Goal: Task Accomplishment & Management: Complete application form

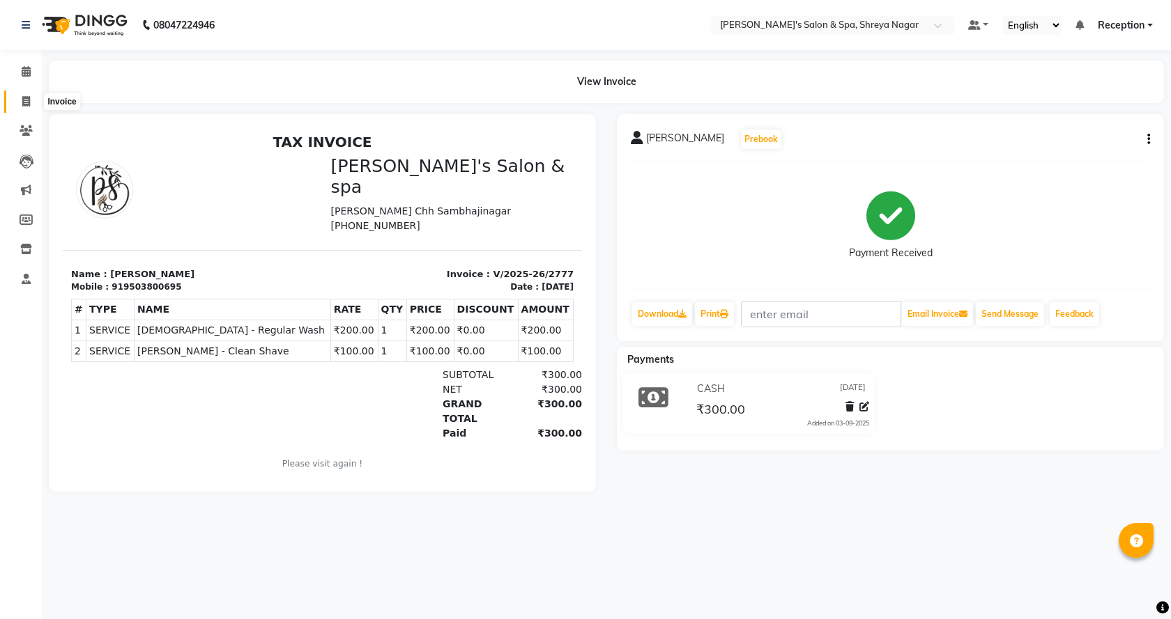
click at [15, 101] on span at bounding box center [26, 102] width 24 height 16
select select "service"
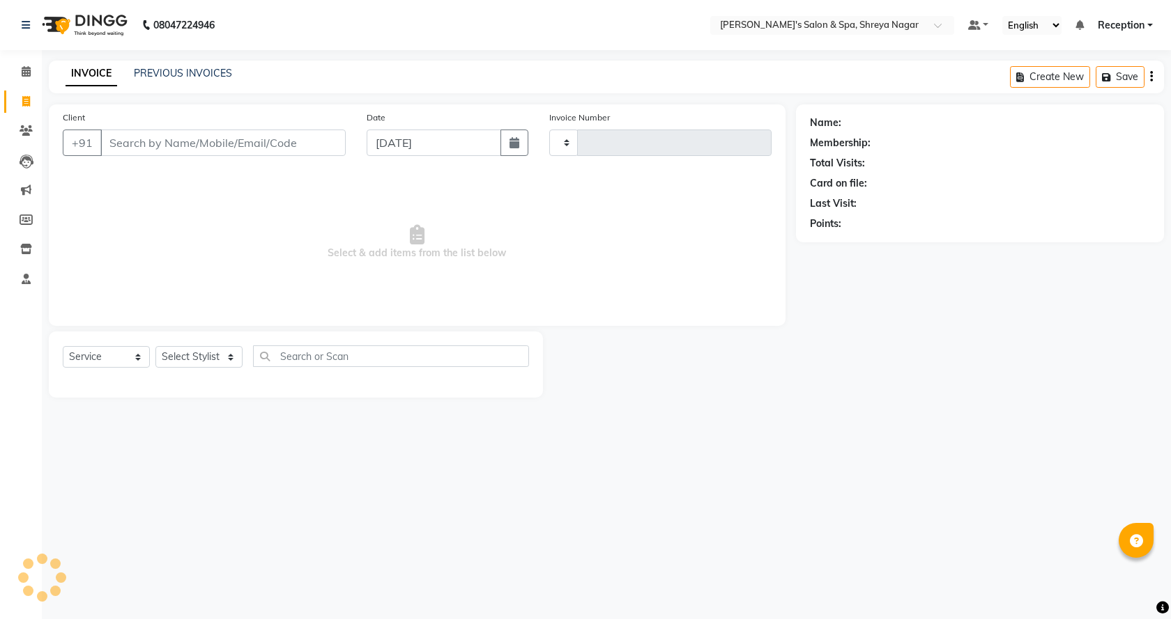
type input "2778"
select select "7591"
click at [256, 149] on input "Client" at bounding box center [222, 143] width 245 height 26
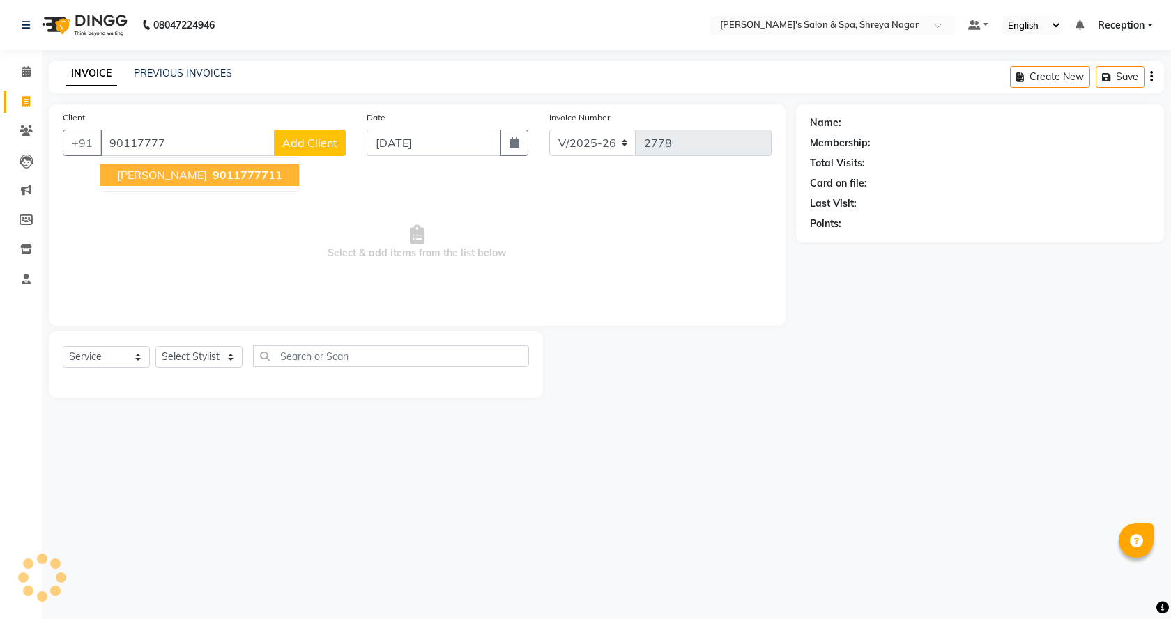
click at [249, 169] on ngb-highlight "90117777 11" at bounding box center [246, 175] width 72 height 14
type input "9011777711"
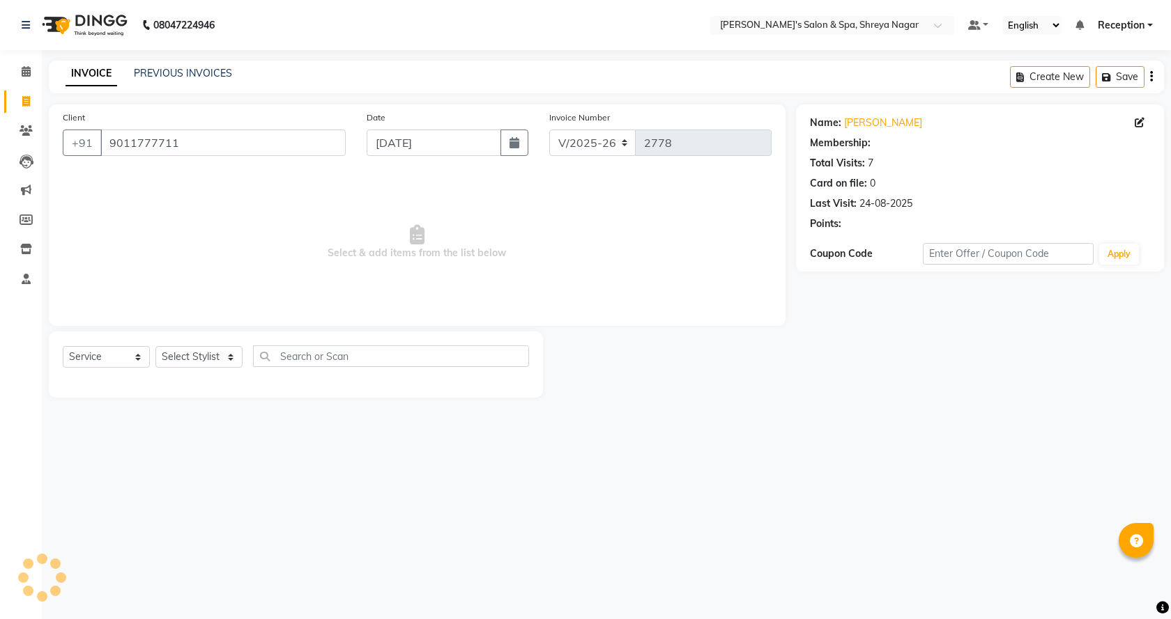
select select "1: Object"
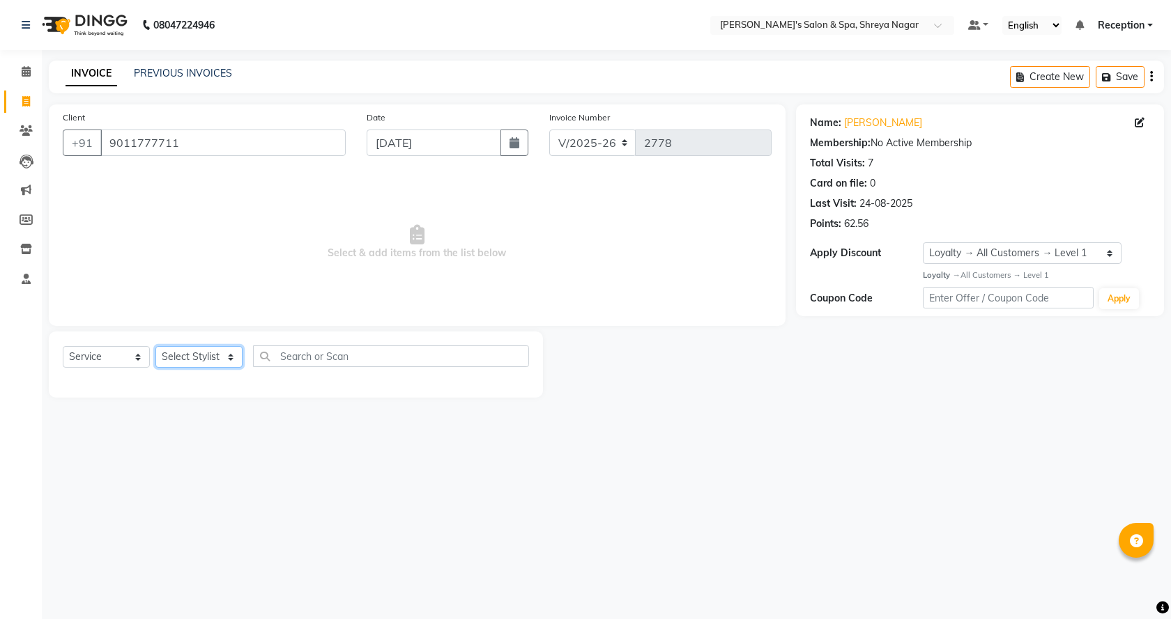
click at [224, 351] on select "Select Stylist [PERSON_NAME] [PERSON_NAME] [PERSON_NAME] Product Reception" at bounding box center [198, 357] width 87 height 22
select select "67479"
click at [155, 346] on select "Select Stylist [PERSON_NAME] [PERSON_NAME] [PERSON_NAME] Product Reception" at bounding box center [198, 357] width 87 height 22
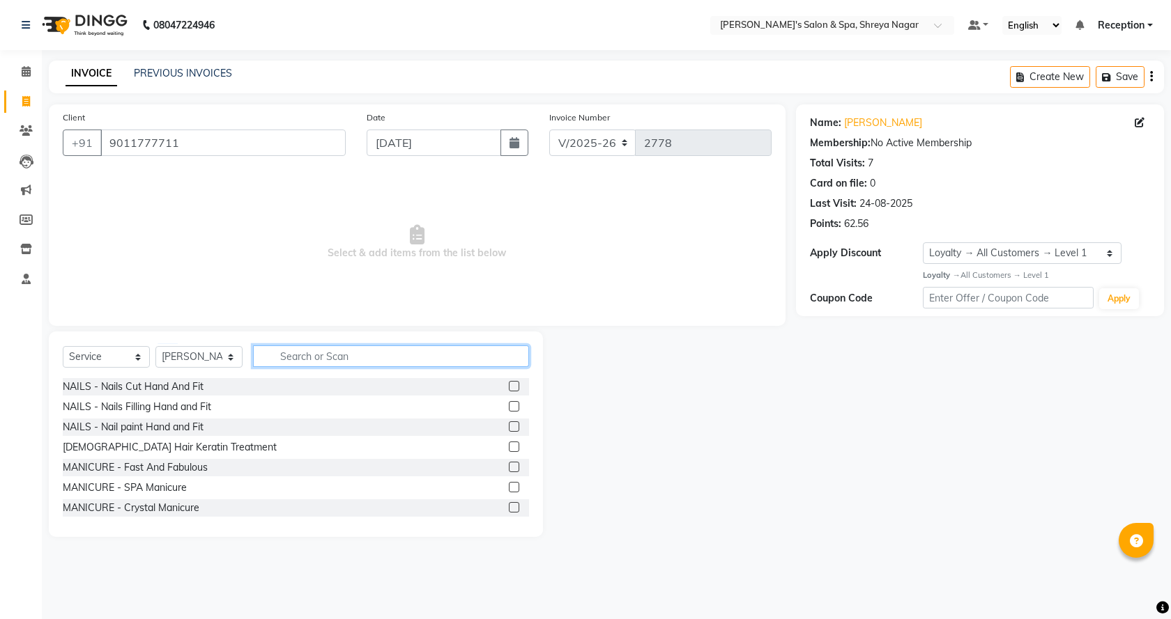
click at [285, 364] on input "text" at bounding box center [391, 357] width 276 height 22
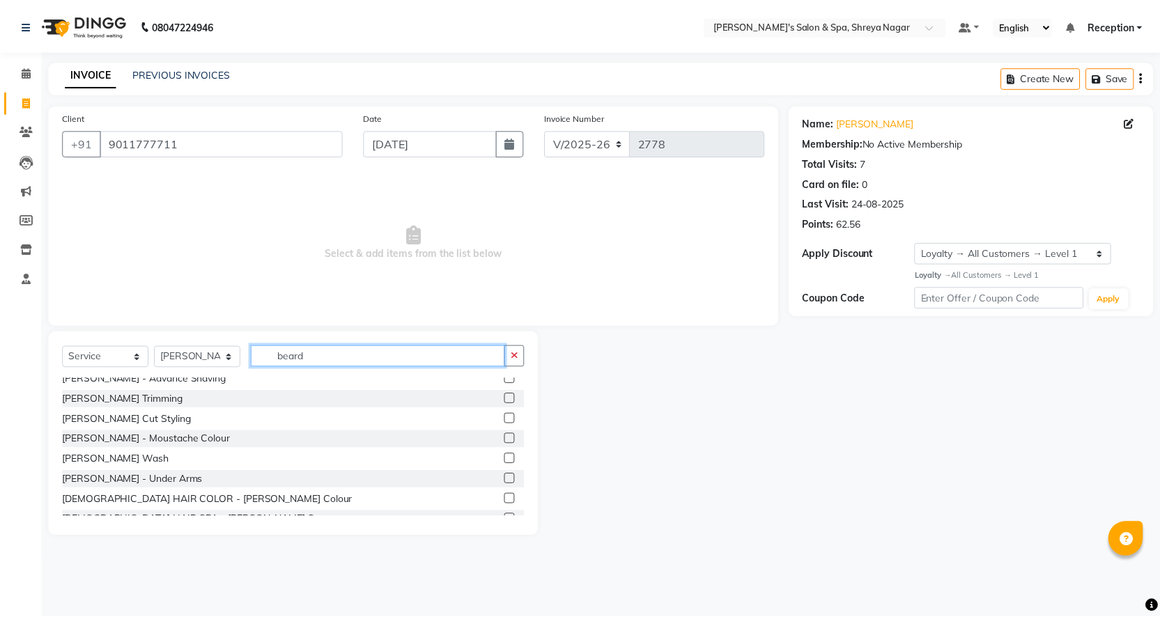
scroll to position [43, 0]
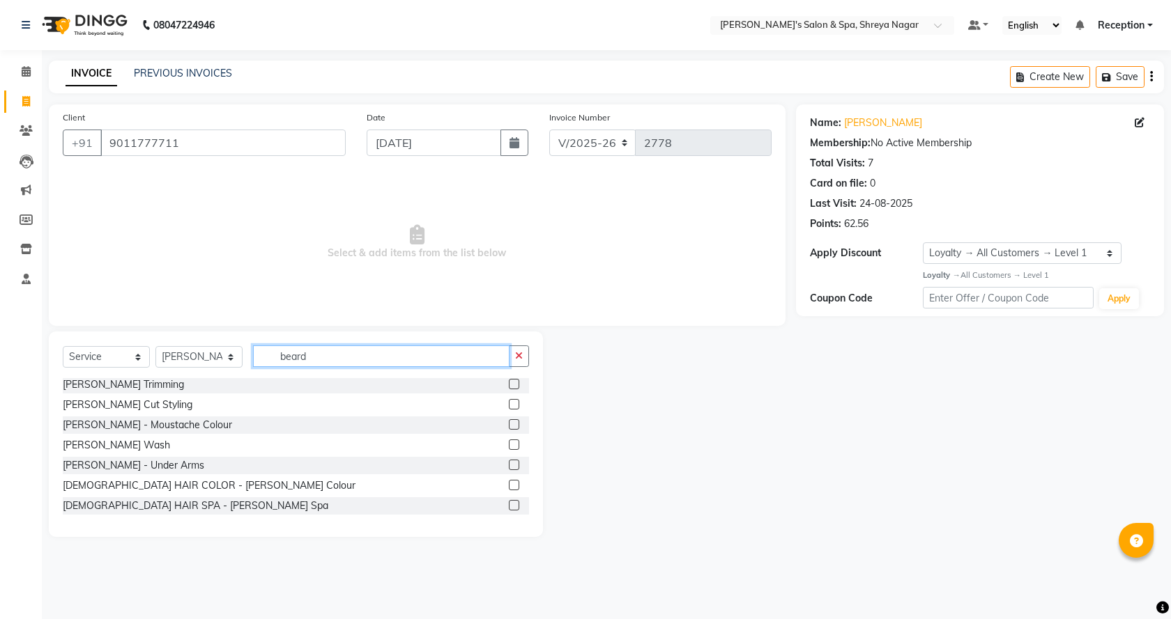
type input "beard"
click at [509, 405] on label at bounding box center [514, 404] width 10 height 10
click at [509, 405] on input "checkbox" at bounding box center [513, 405] width 9 height 9
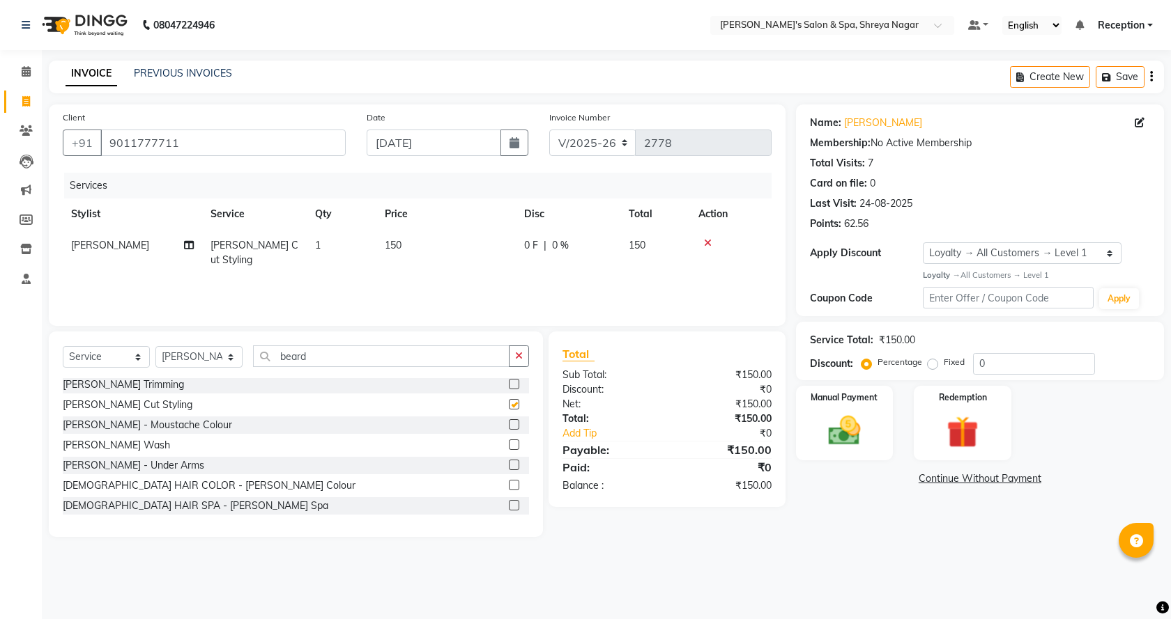
checkbox input "false"
click at [846, 426] on img at bounding box center [844, 431] width 54 height 38
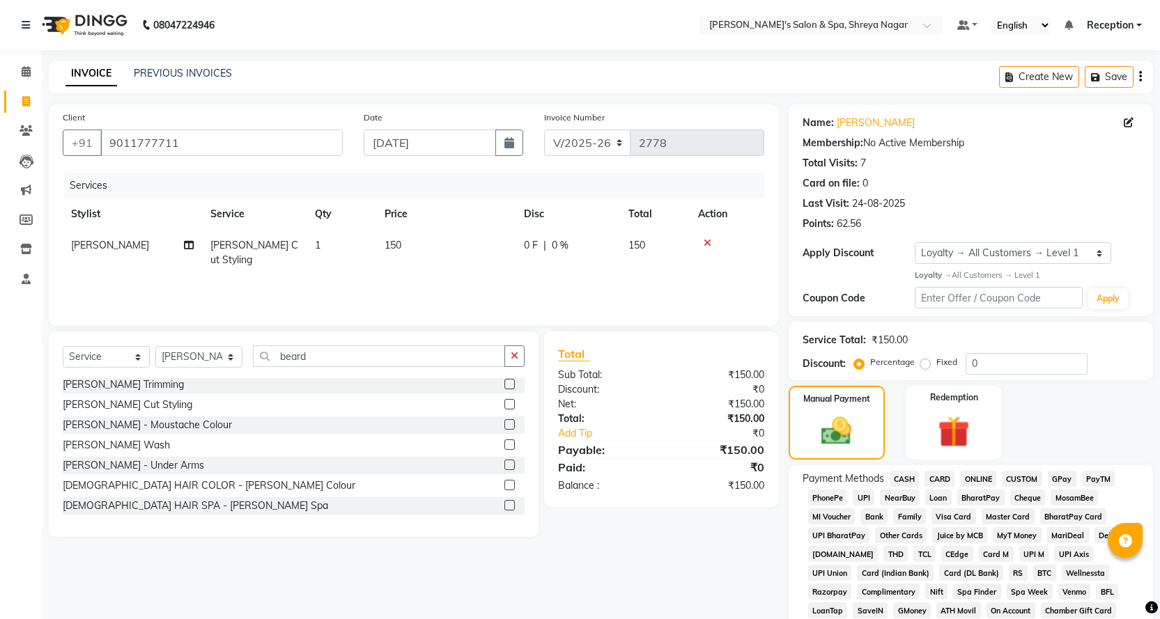
click at [902, 477] on span "CASH" at bounding box center [905, 479] width 30 height 16
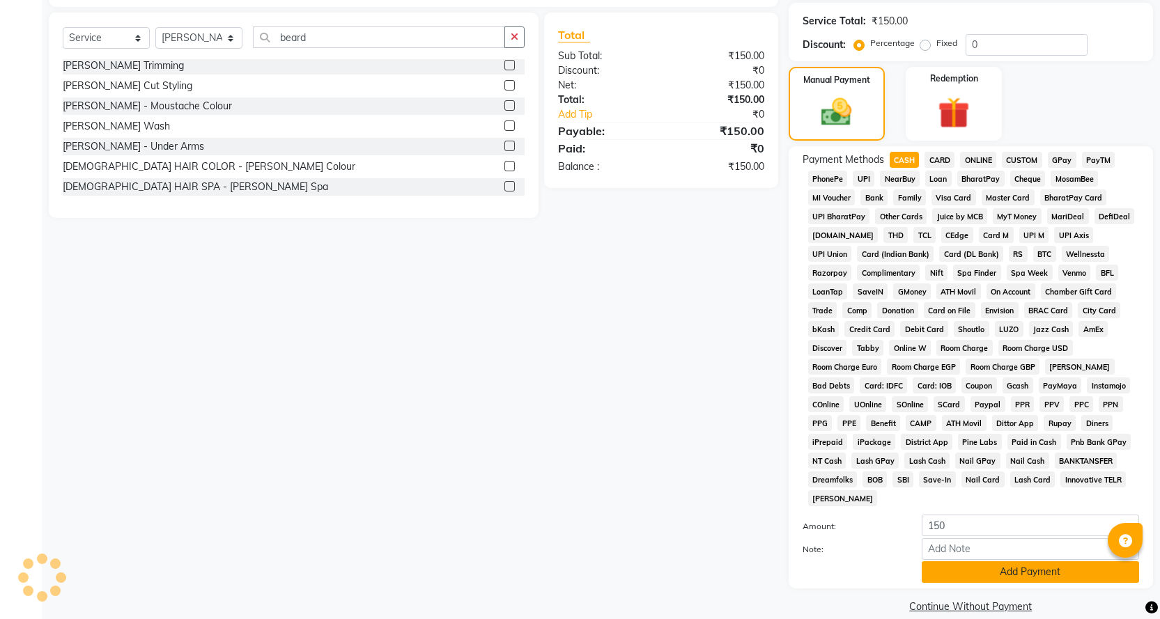
click at [946, 562] on button "Add Payment" at bounding box center [1030, 573] width 217 height 22
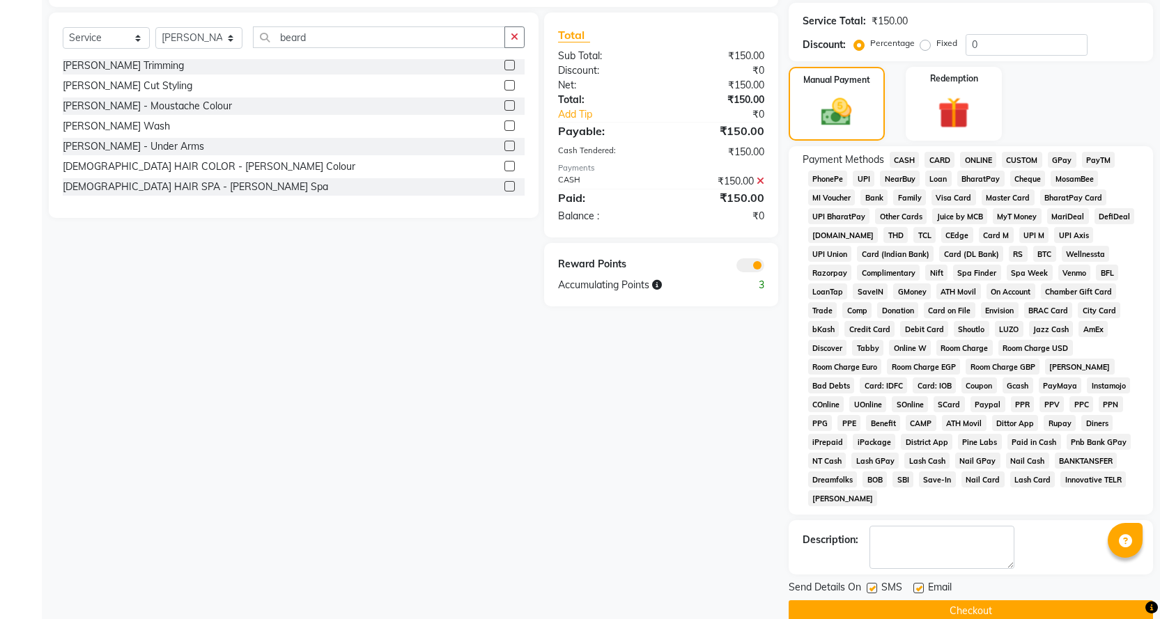
scroll to position [324, 0]
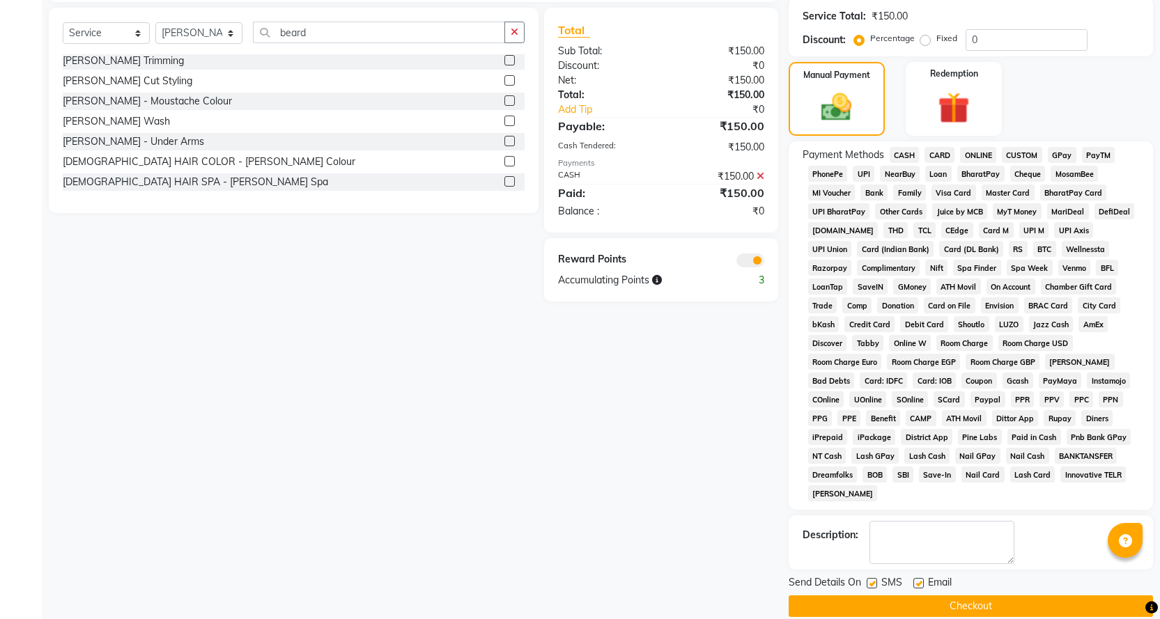
click at [959, 596] on button "Checkout" at bounding box center [971, 607] width 364 height 22
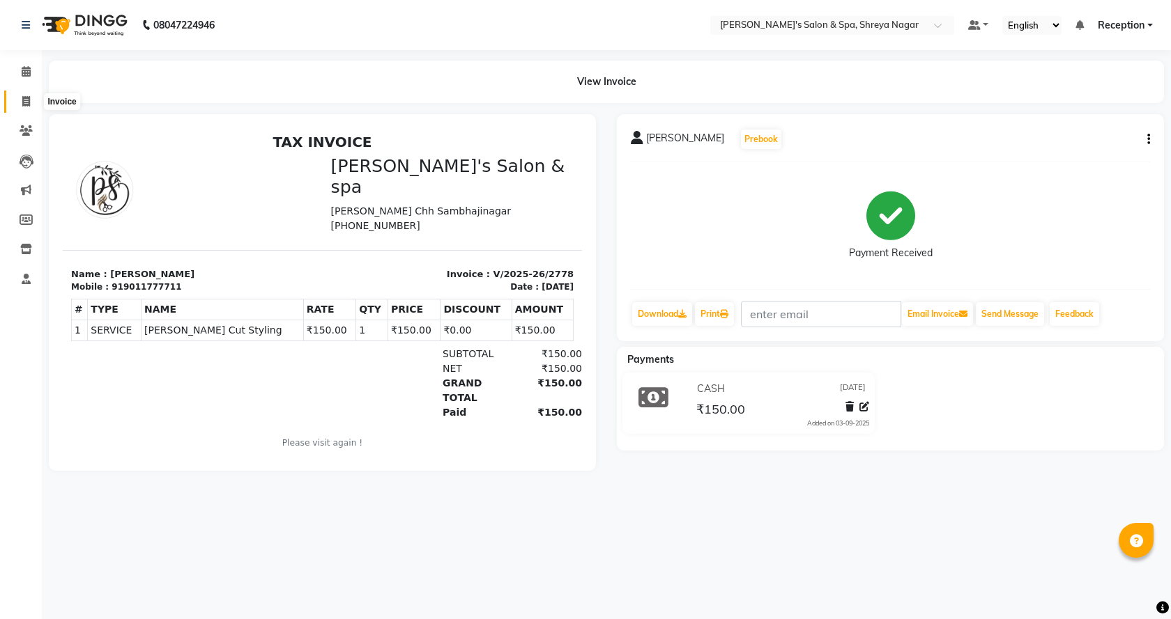
click at [20, 100] on span at bounding box center [26, 102] width 24 height 16
select select "7591"
select select "service"
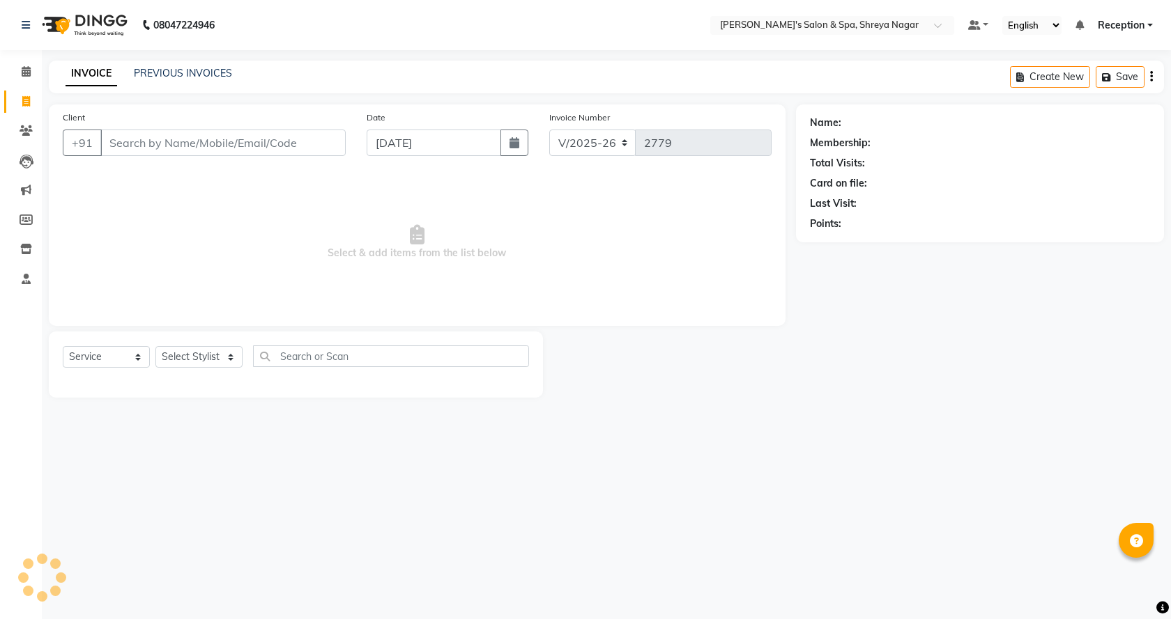
drag, startPoint x: 142, startPoint y: 147, endPoint x: 153, endPoint y: 146, distance: 10.5
click at [152, 146] on input "Client" at bounding box center [222, 143] width 245 height 26
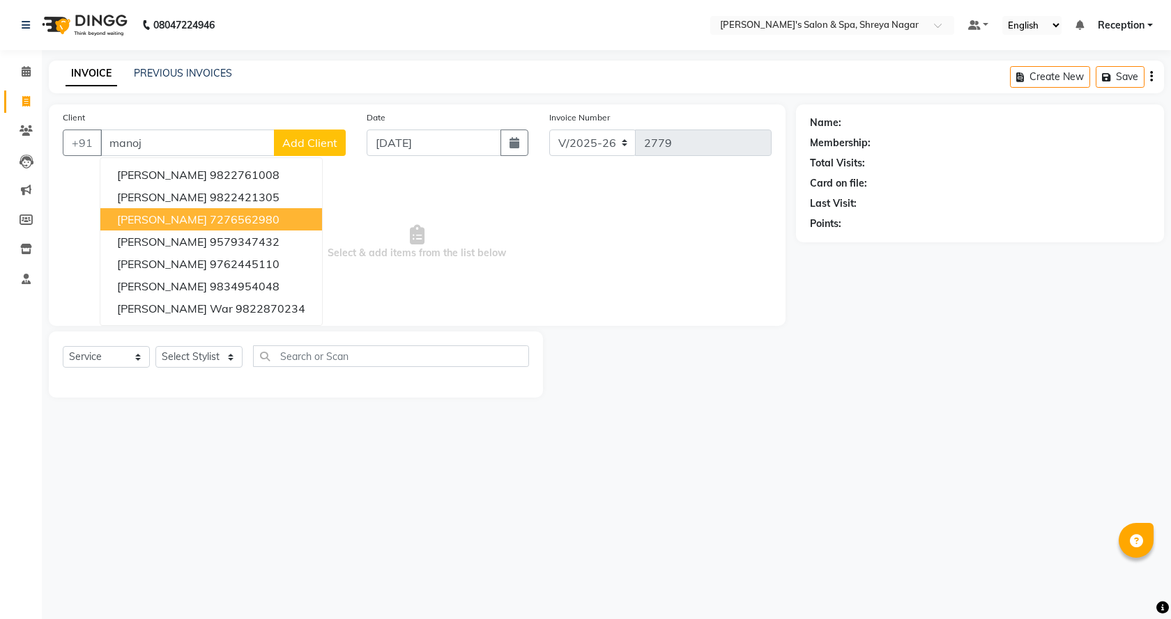
click at [185, 226] on button "[PERSON_NAME] 7276562980" at bounding box center [211, 219] width 222 height 22
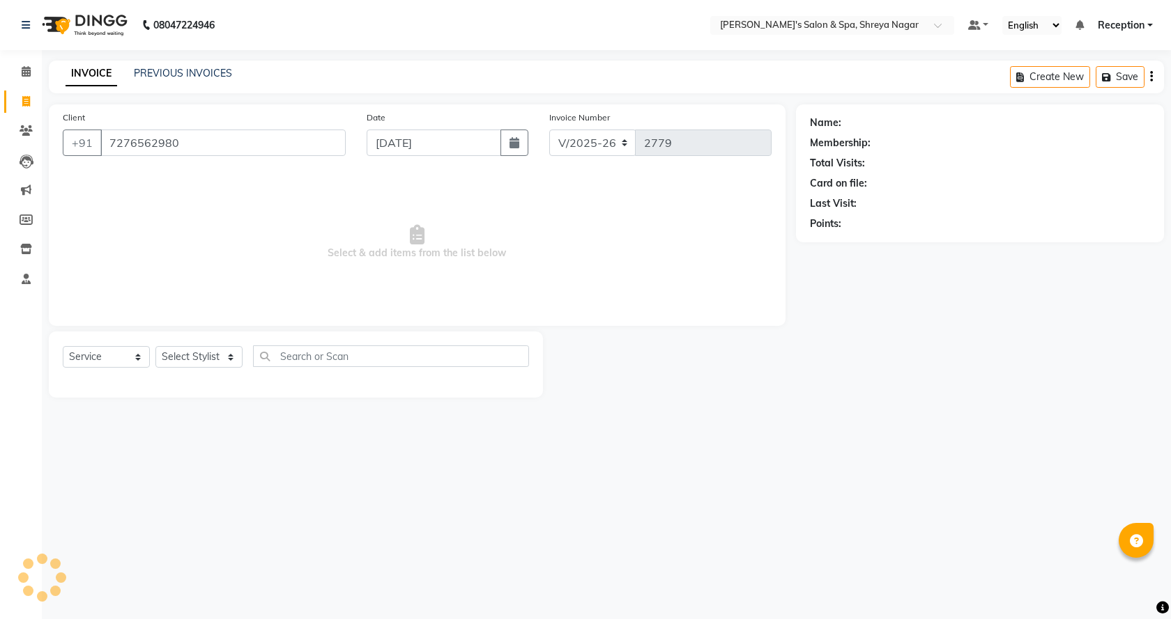
type input "7276562980"
select select "1: Object"
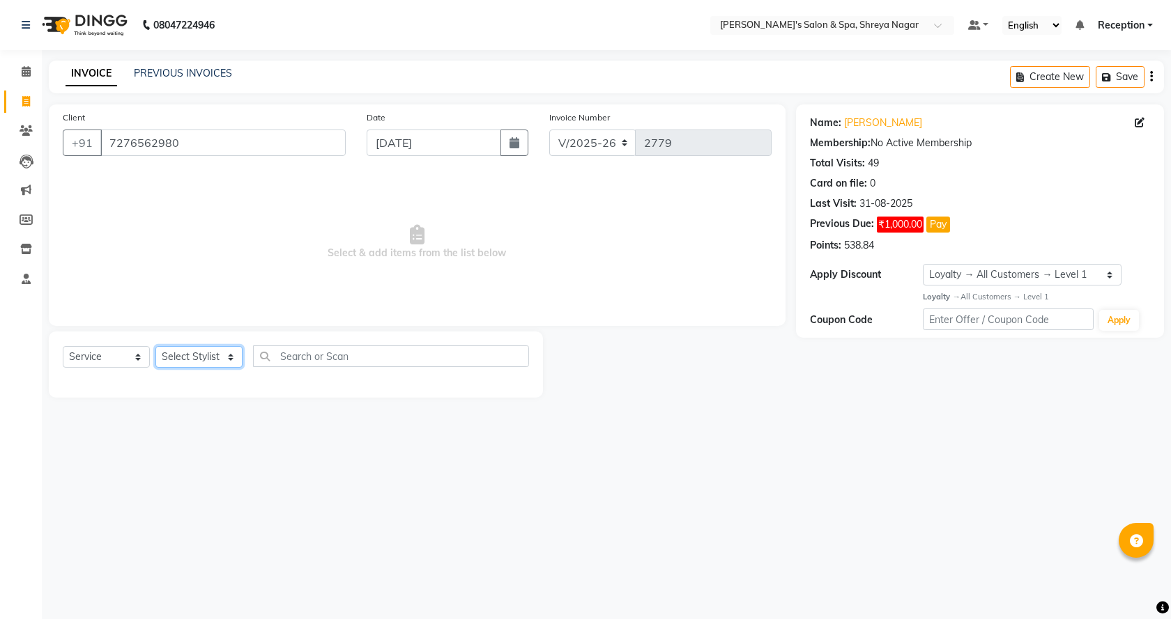
click at [202, 363] on select "Select Stylist [PERSON_NAME] [PERSON_NAME] [PERSON_NAME] Product Reception" at bounding box center [198, 357] width 87 height 22
select select "67478"
click at [155, 346] on select "Select Stylist [PERSON_NAME] [PERSON_NAME] [PERSON_NAME] Product Reception" at bounding box center [198, 357] width 87 height 22
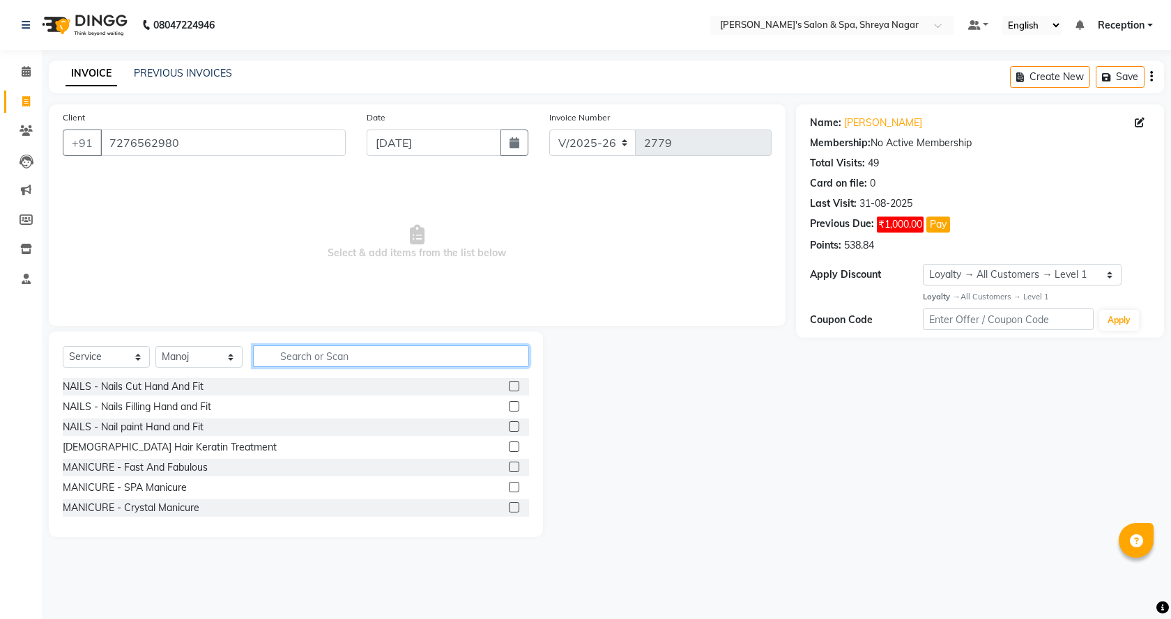
click at [397, 358] on input "text" at bounding box center [391, 357] width 276 height 22
type input "bea"
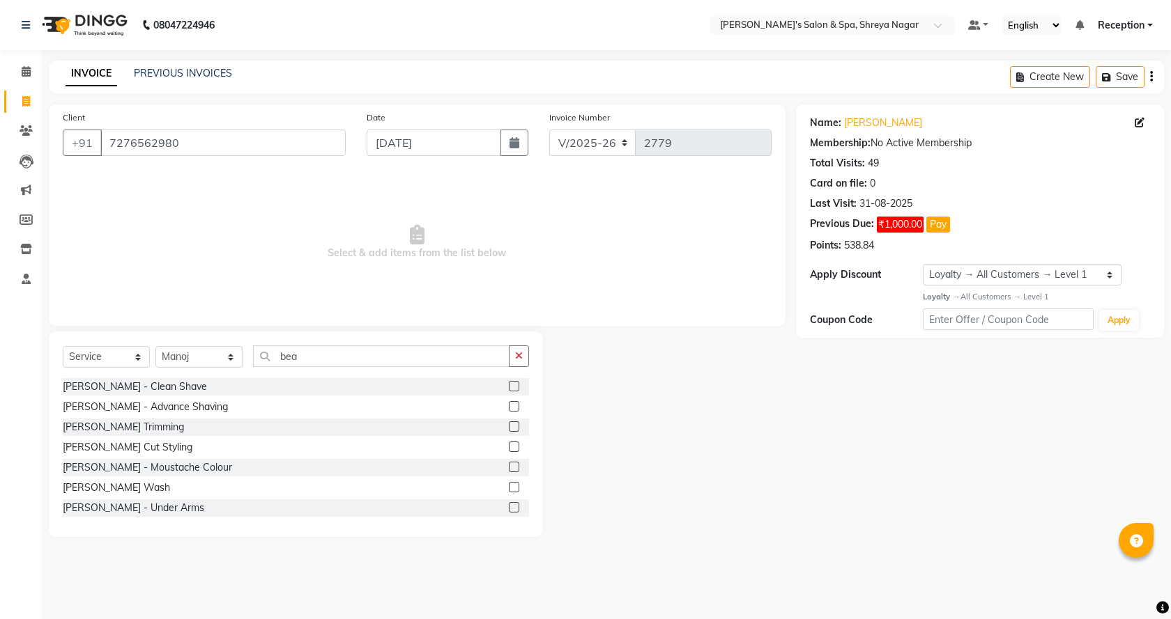
click at [509, 446] on label at bounding box center [514, 447] width 10 height 10
click at [509, 446] on input "checkbox" at bounding box center [513, 447] width 9 height 9
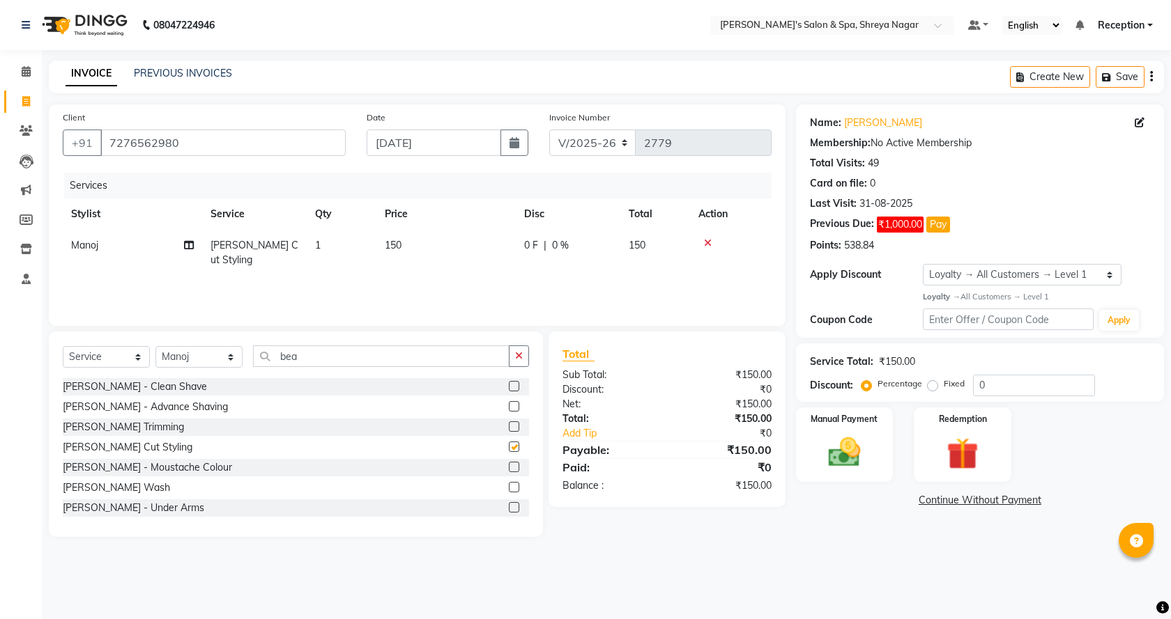
checkbox input "false"
click at [857, 456] on img at bounding box center [844, 452] width 54 height 38
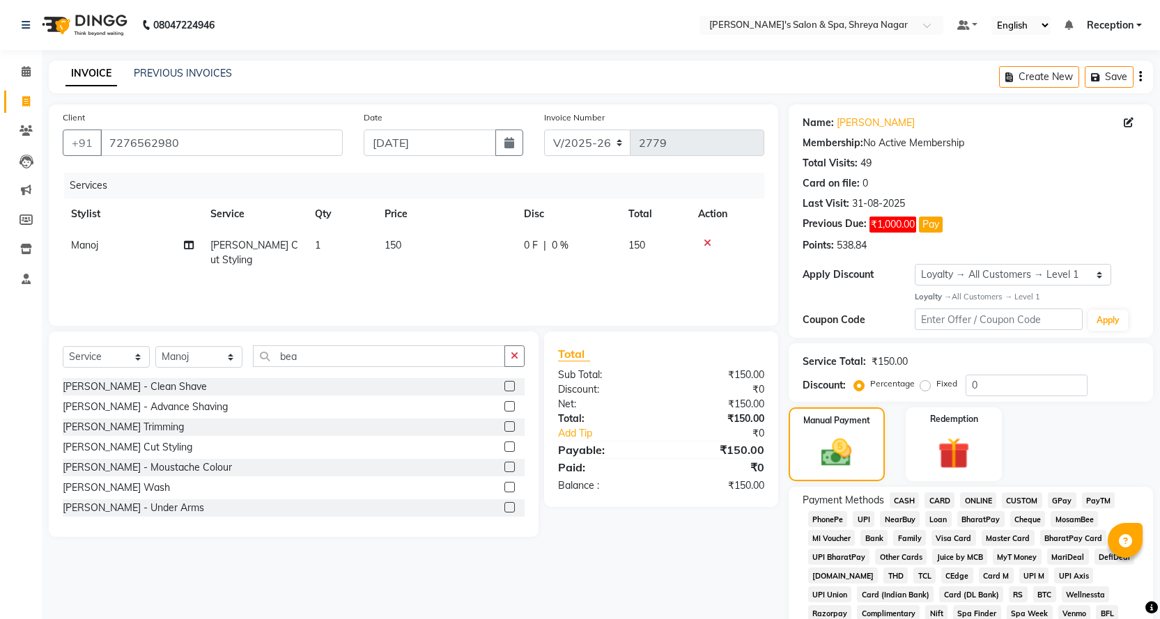
click at [914, 500] on span "CASH" at bounding box center [905, 501] width 30 height 16
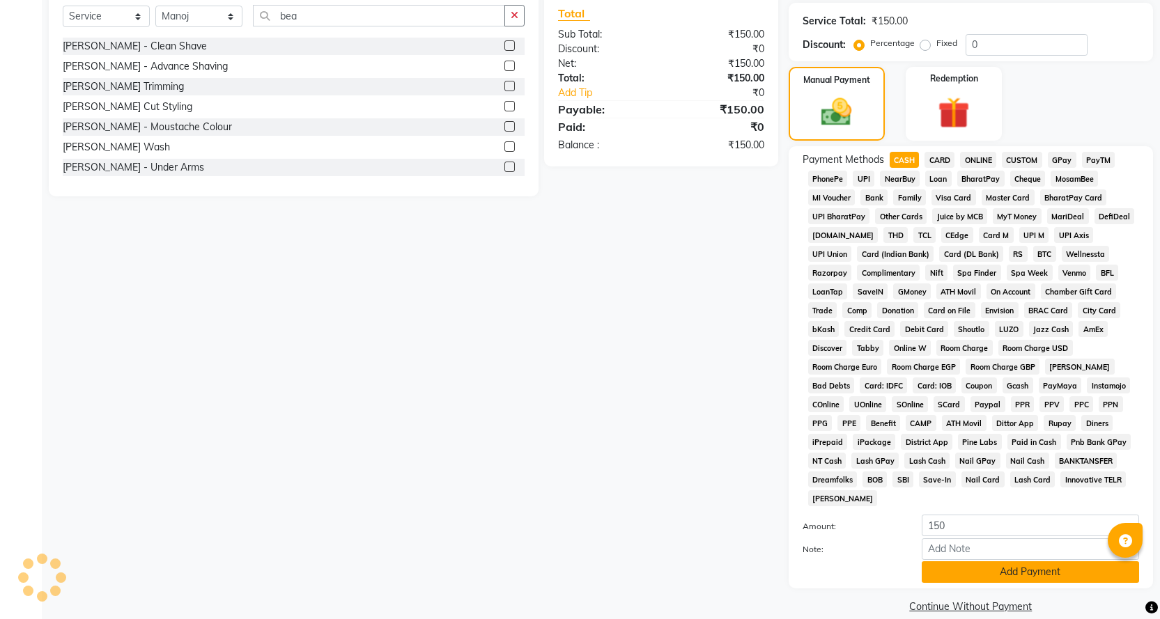
click at [936, 562] on button "Add Payment" at bounding box center [1030, 573] width 217 height 22
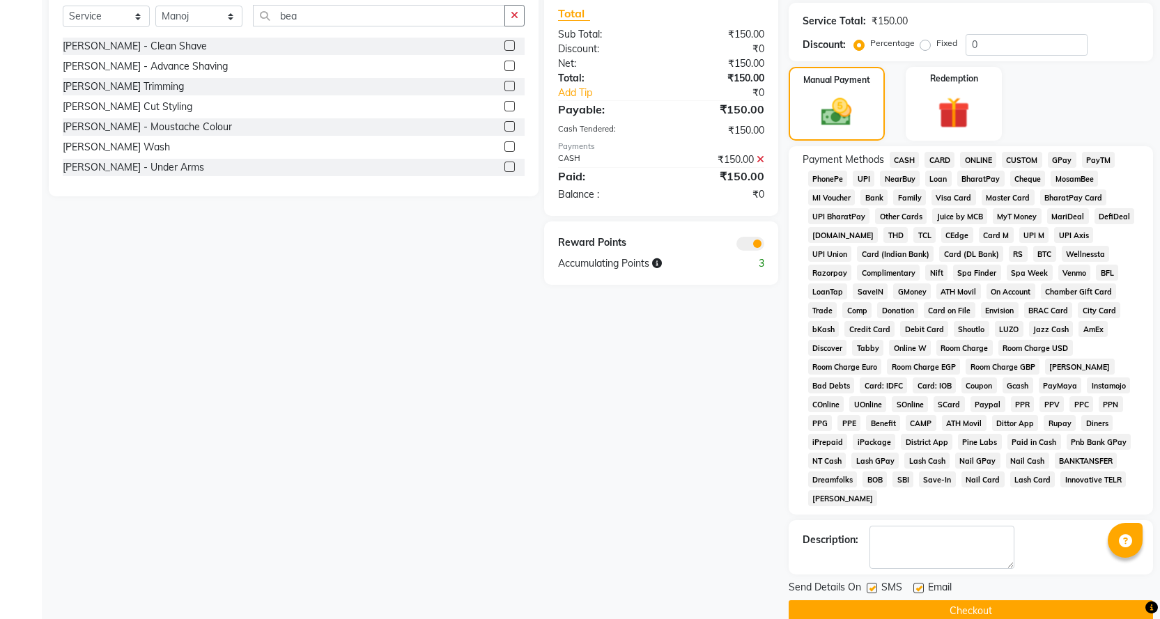
click at [948, 601] on button "Checkout" at bounding box center [971, 612] width 364 height 22
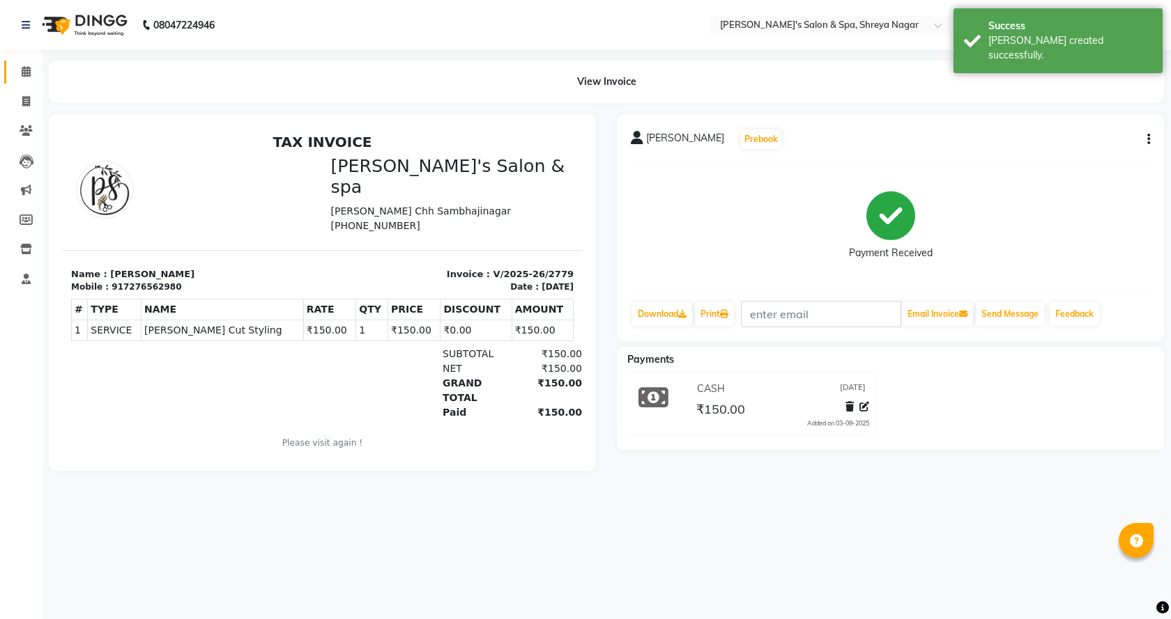
click at [26, 72] on icon at bounding box center [26, 71] width 9 height 10
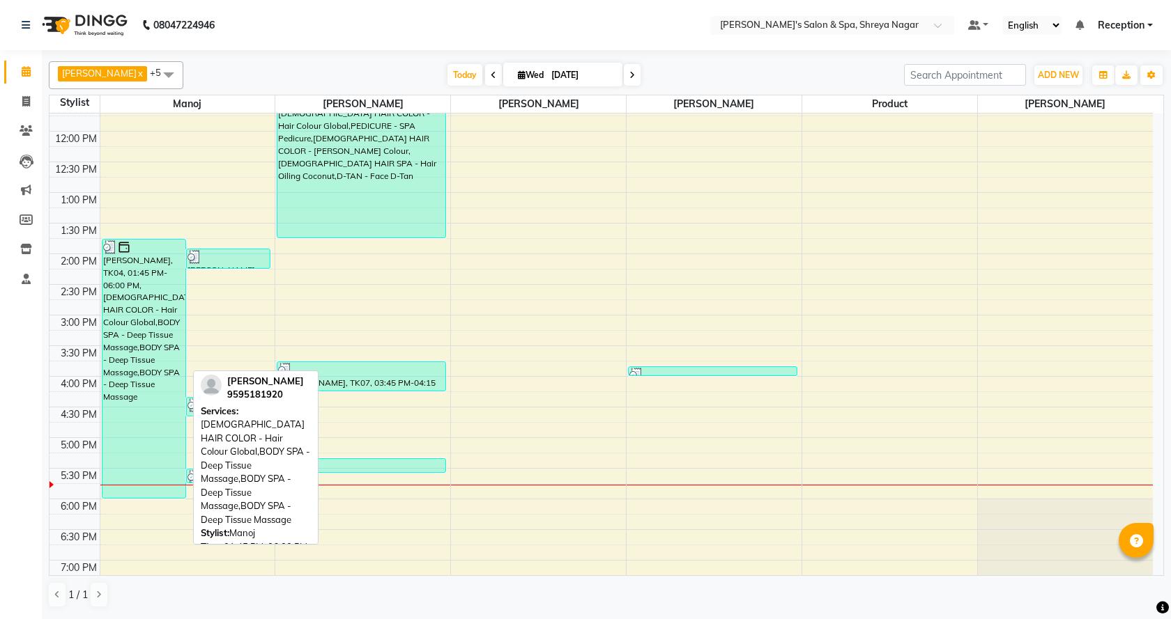
scroll to position [209, 0]
